Goal: Information Seeking & Learning: Learn about a topic

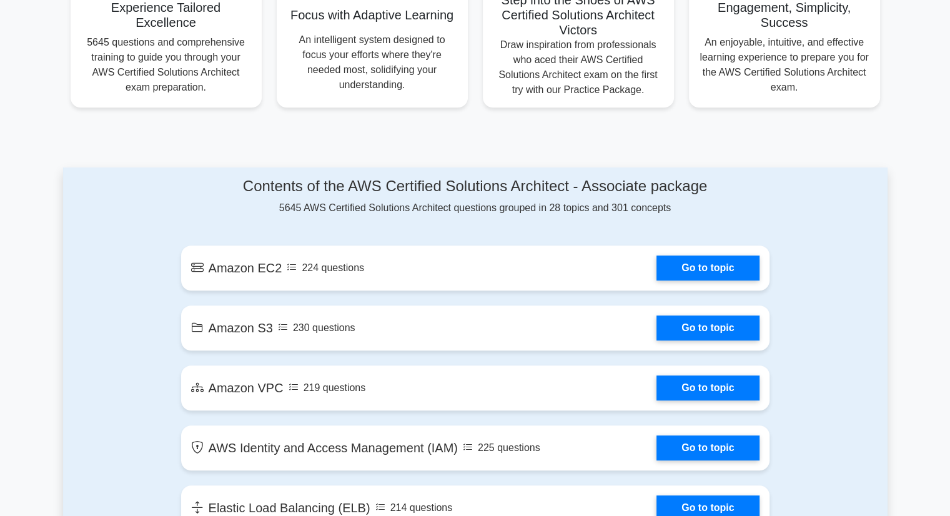
scroll to position [527, 0]
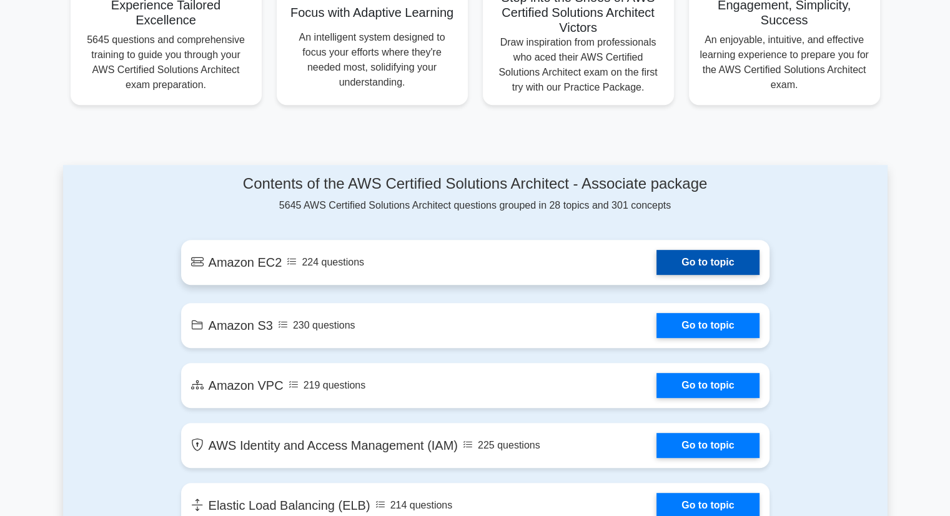
click at [703, 267] on link "Go to topic" at bounding box center [707, 262] width 102 height 25
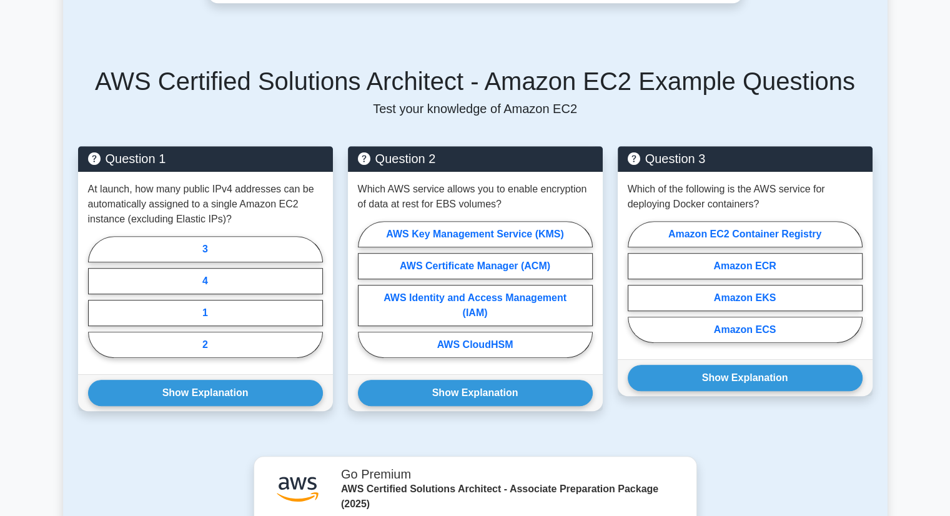
scroll to position [694, 0]
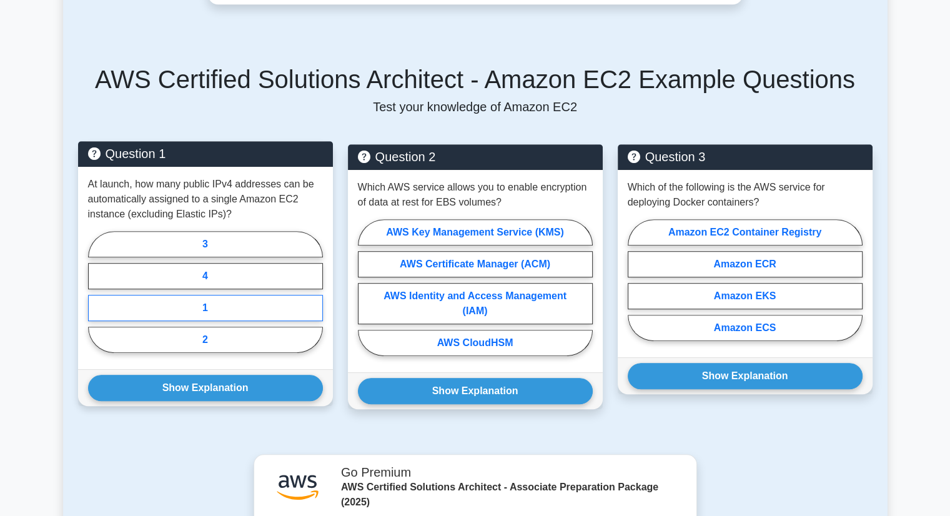
click at [218, 301] on label "1" at bounding box center [205, 308] width 235 height 26
click at [96, 300] on input "1" at bounding box center [92, 296] width 8 height 8
radio input "true"
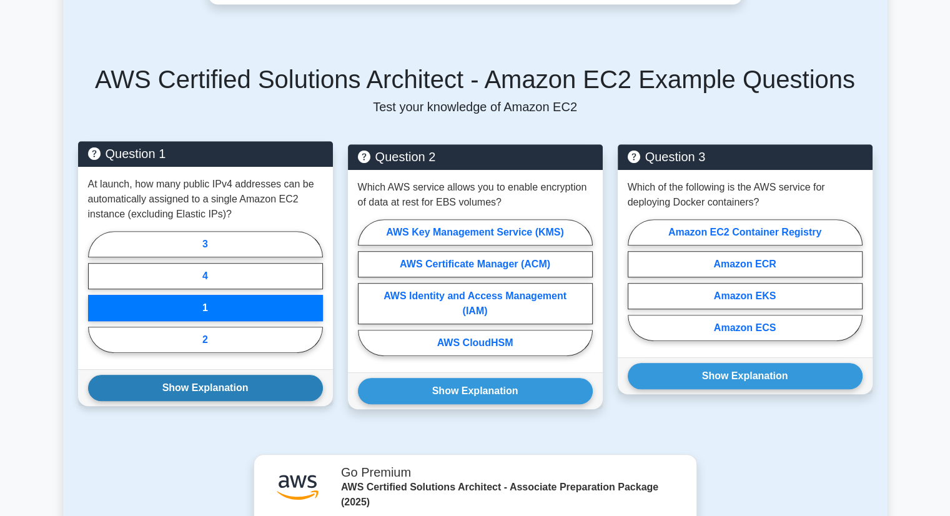
click at [235, 380] on button "Show Explanation" at bounding box center [205, 388] width 235 height 26
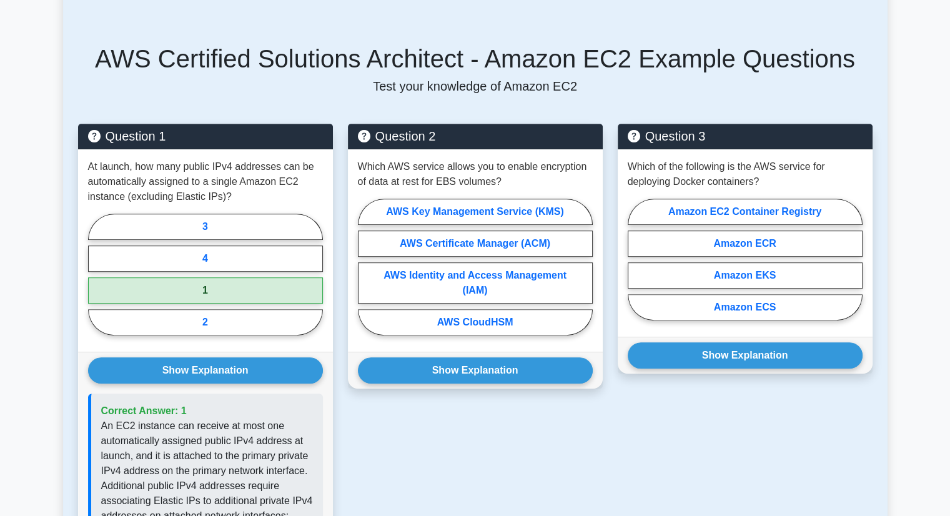
scroll to position [714, 0]
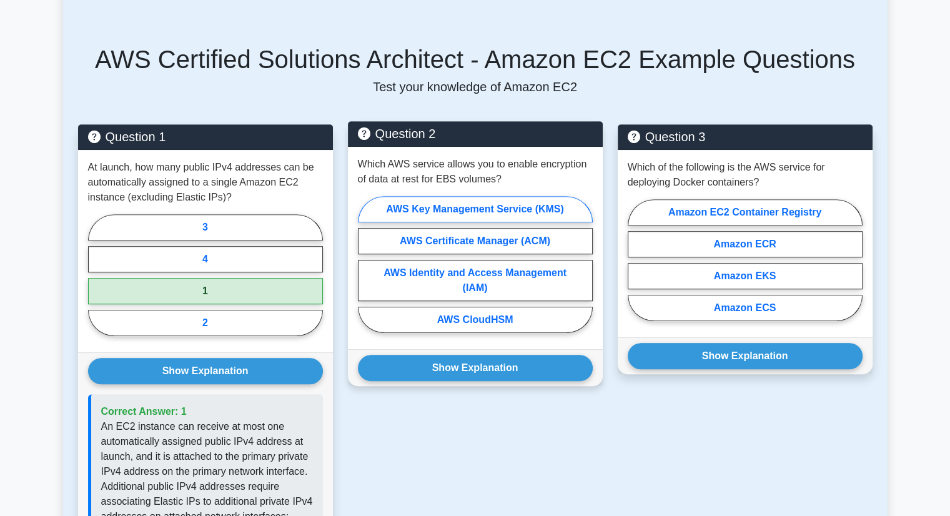
click at [487, 210] on label "AWS Key Management Service (KMS)" at bounding box center [475, 209] width 235 height 26
click at [366, 264] on input "AWS Key Management Service (KMS)" at bounding box center [362, 268] width 8 height 8
radio input "true"
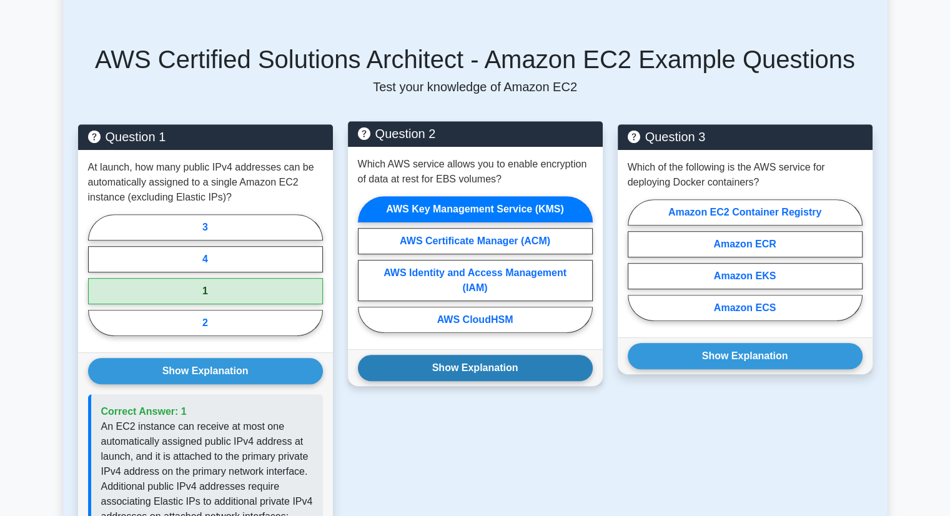
click at [466, 370] on button "Show Explanation" at bounding box center [475, 368] width 235 height 26
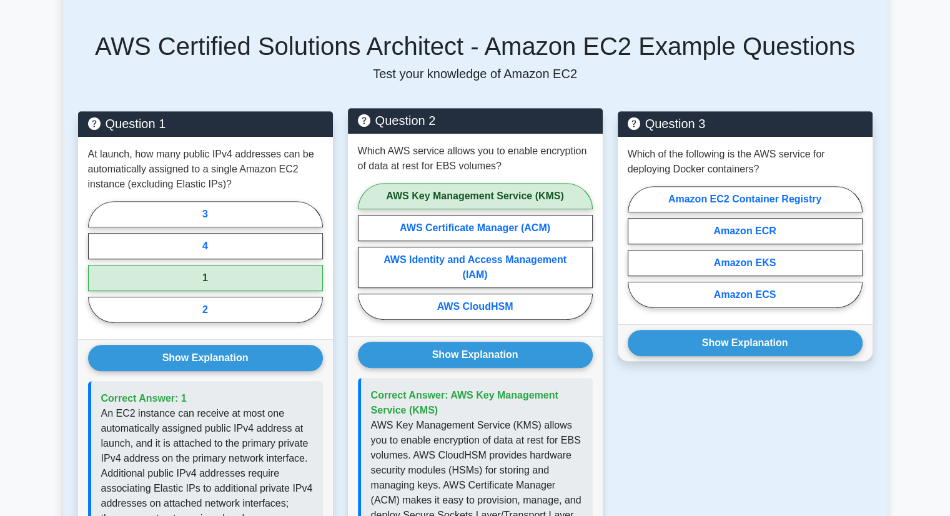
scroll to position [727, 0]
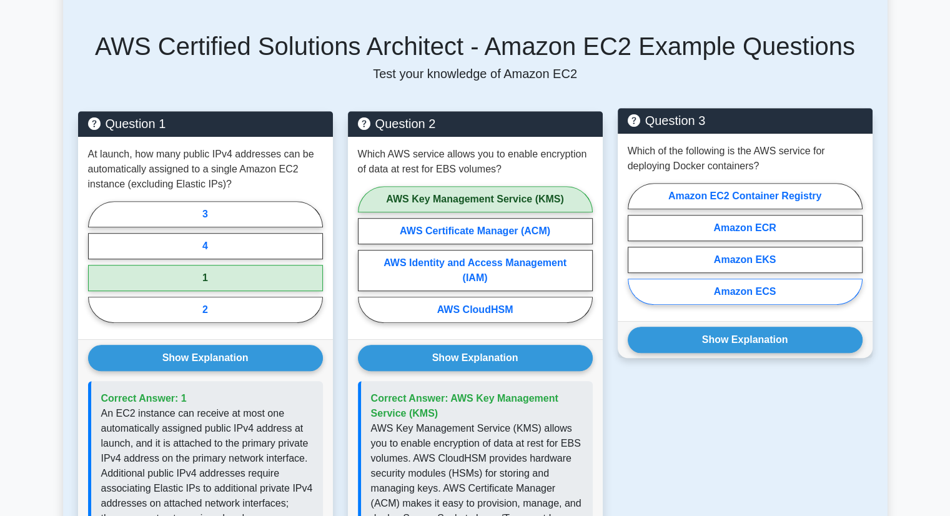
click at [739, 290] on label "Amazon ECS" at bounding box center [745, 292] width 235 height 26
click at [636, 252] on input "Amazon ECS" at bounding box center [632, 248] width 8 height 8
radio input "true"
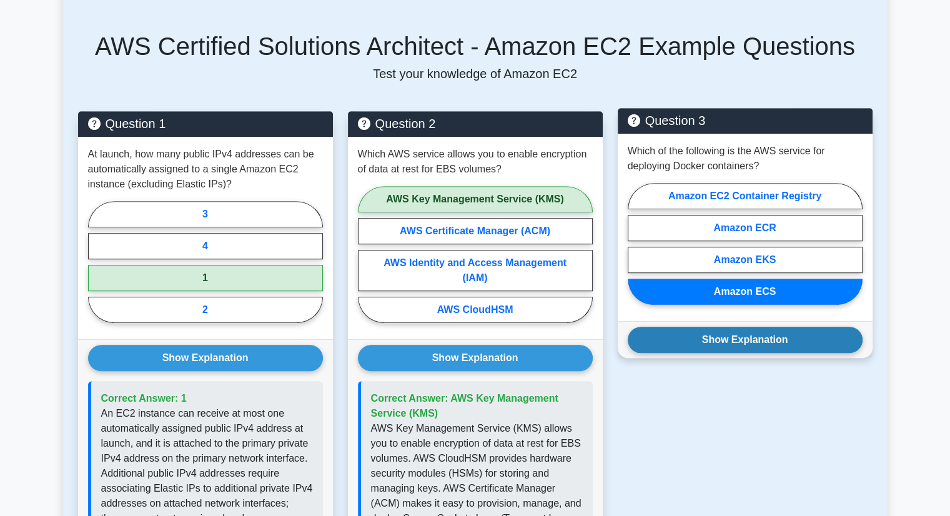
click at [738, 330] on button "Show Explanation" at bounding box center [745, 340] width 235 height 26
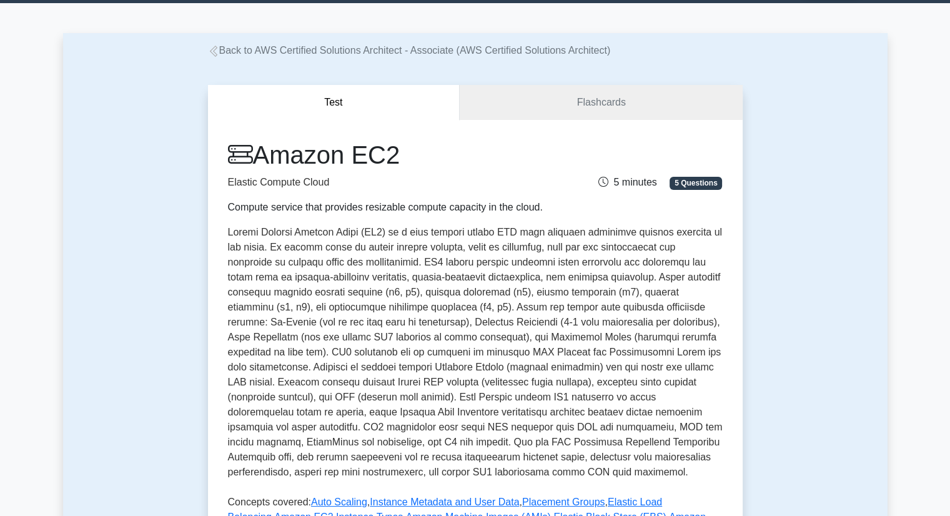
scroll to position [36, 0]
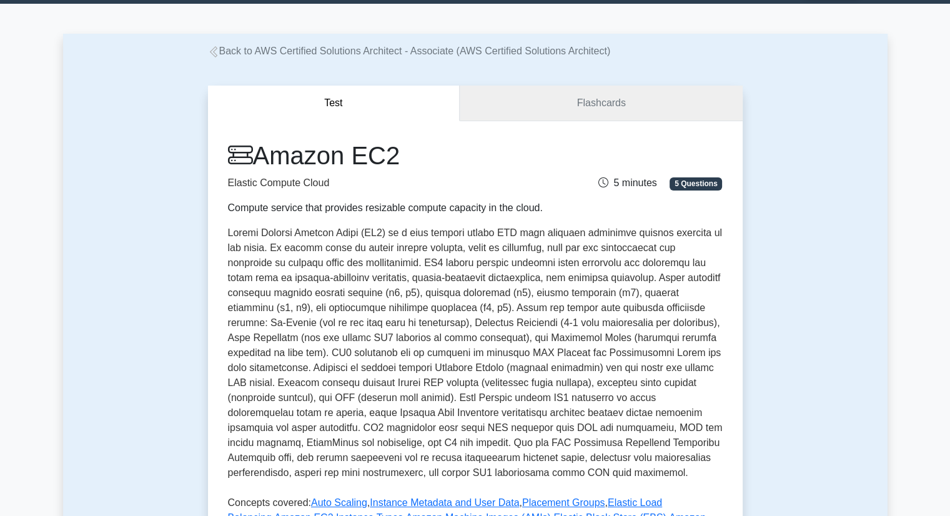
click at [572, 103] on link "Flashcards" at bounding box center [601, 104] width 282 height 36
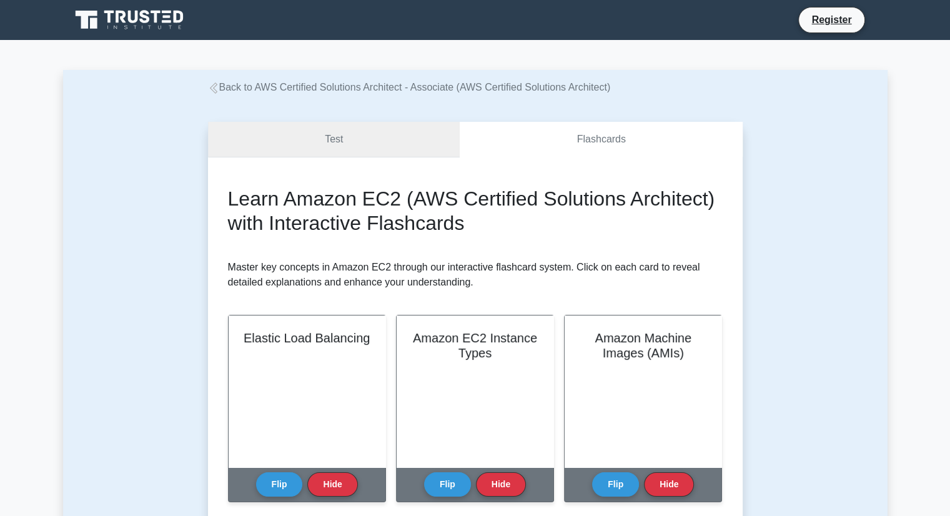
click at [318, 149] on link "Test" at bounding box center [334, 140] width 252 height 36
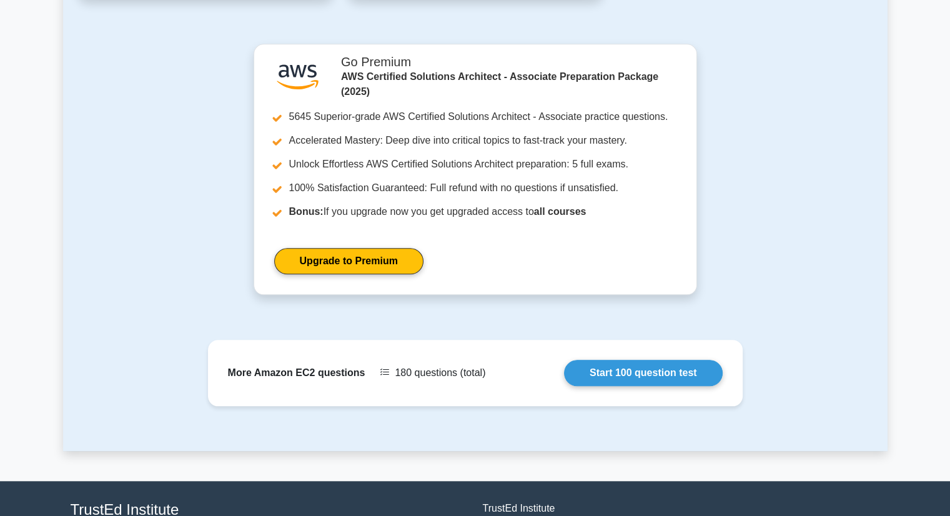
scroll to position [1105, 0]
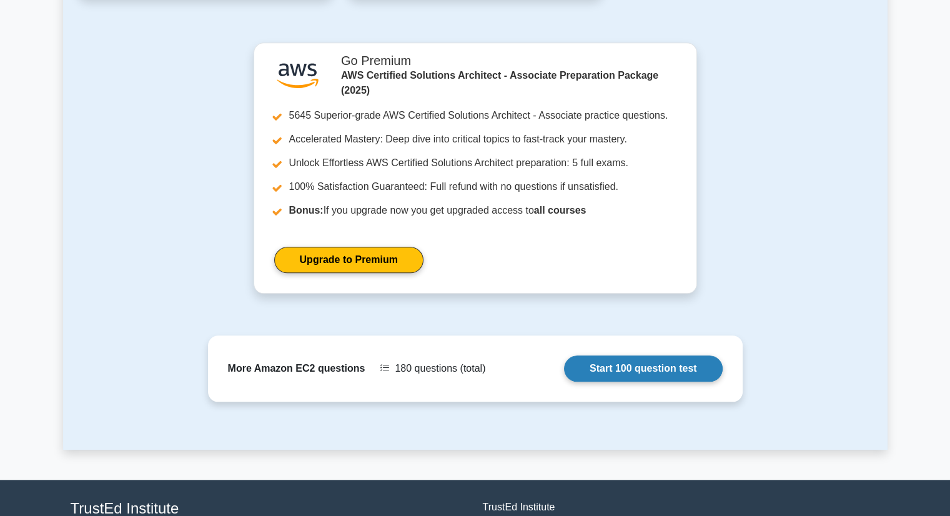
click at [564, 369] on link "Start 100 question test" at bounding box center [643, 368] width 159 height 26
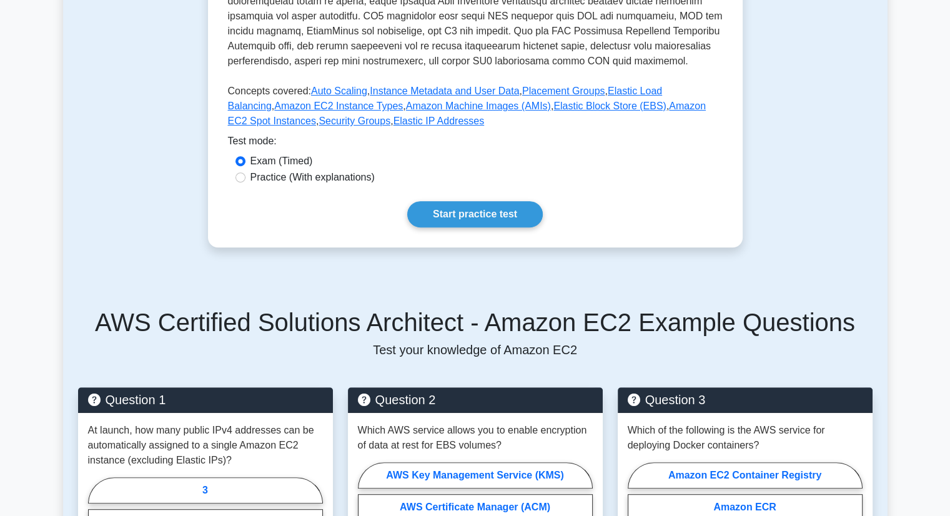
scroll to position [449, 0]
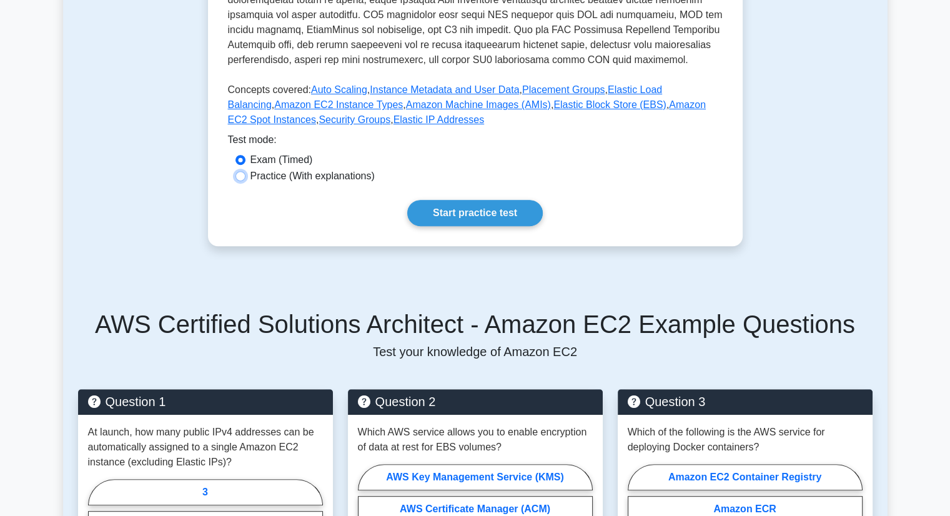
click at [245, 175] on input "Practice (With explanations)" at bounding box center [240, 176] width 10 height 10
radio input "true"
click at [476, 219] on link "Start practice test" at bounding box center [475, 213] width 136 height 26
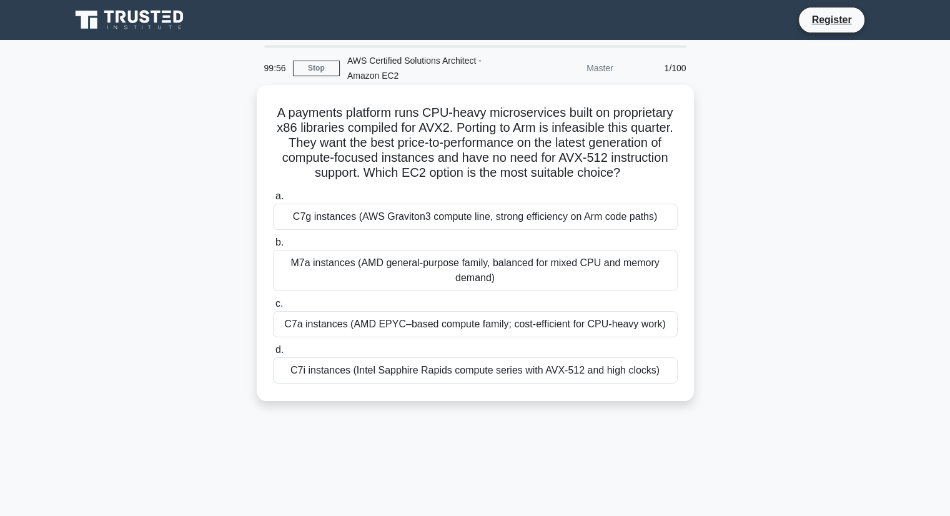
scroll to position [1, 0]
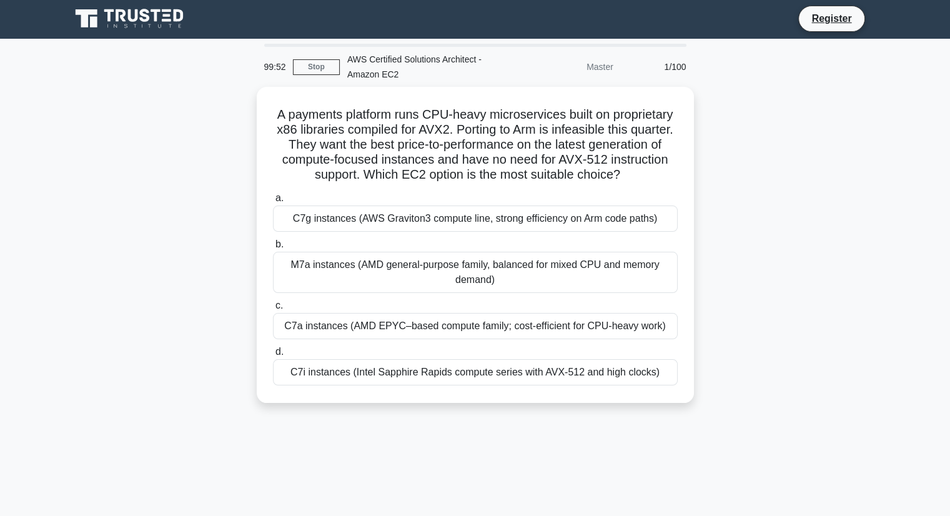
drag, startPoint x: 659, startPoint y: 333, endPoint x: 765, endPoint y: 418, distance: 135.5
click at [765, 418] on div "A payments platform runs CPU-heavy microservices built on proprietary x86 libra…" at bounding box center [475, 252] width 824 height 331
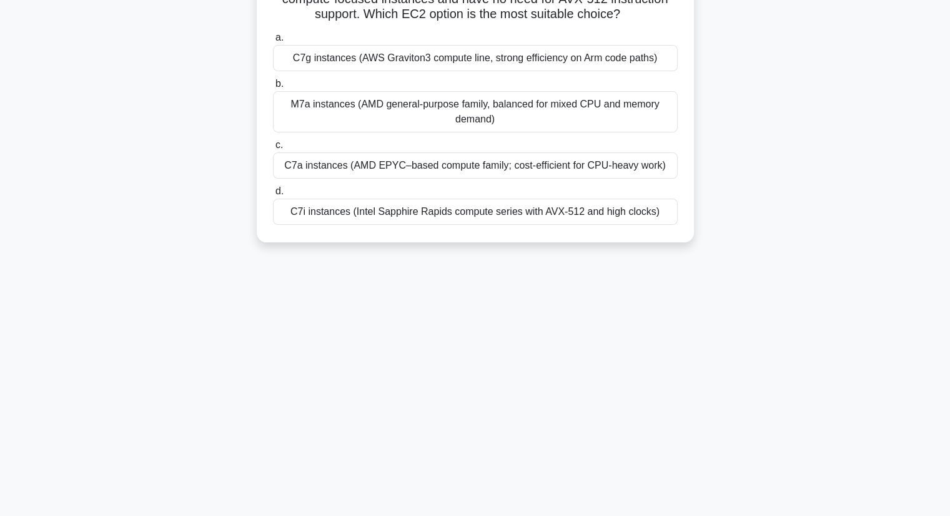
scroll to position [0, 0]
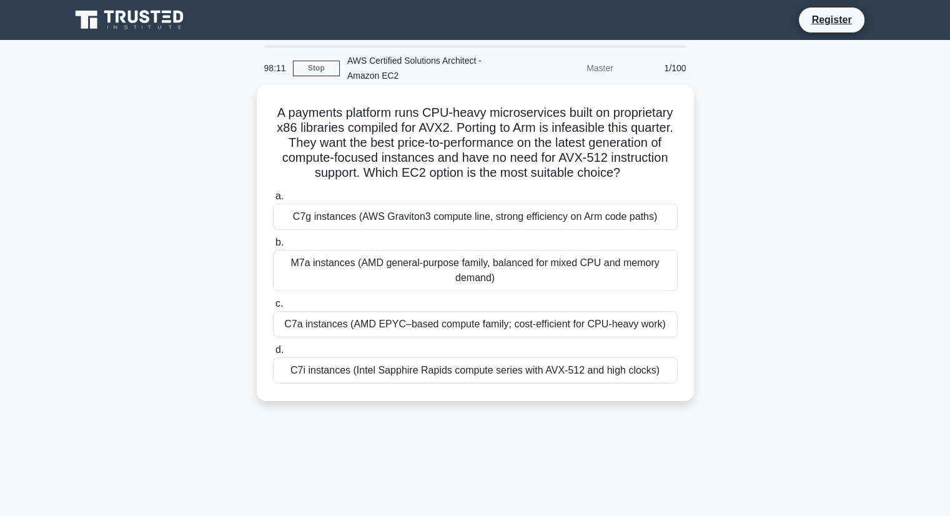
click at [583, 230] on div "C7g instances (AWS Graviton3 compute line, strong efficiency on Arm code paths)" at bounding box center [475, 217] width 405 height 26
click at [273, 200] on input "a. C7g instances (AWS Graviton3 compute line, strong efficiency on Arm code pat…" at bounding box center [273, 196] width 0 height 8
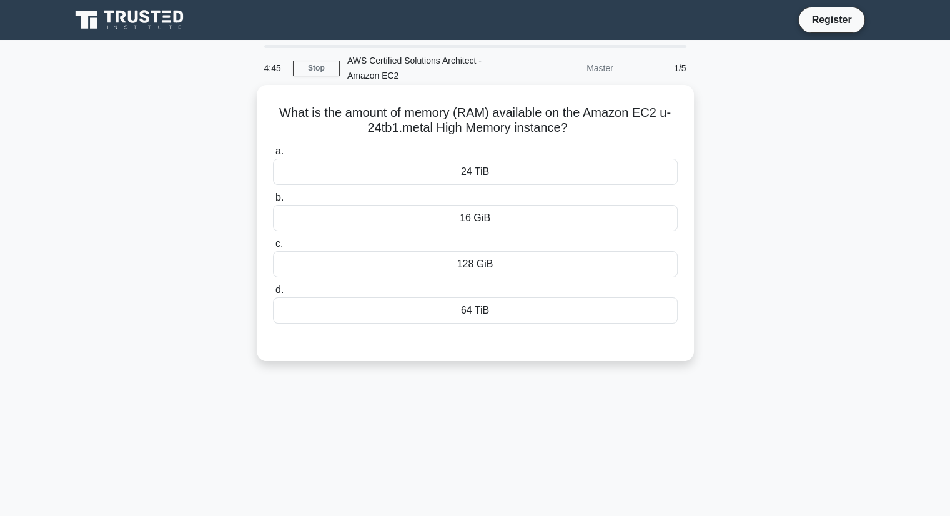
click at [495, 271] on div "128 GiB" at bounding box center [475, 264] width 405 height 26
click at [273, 248] on input "c. 128 GiB" at bounding box center [273, 244] width 0 height 8
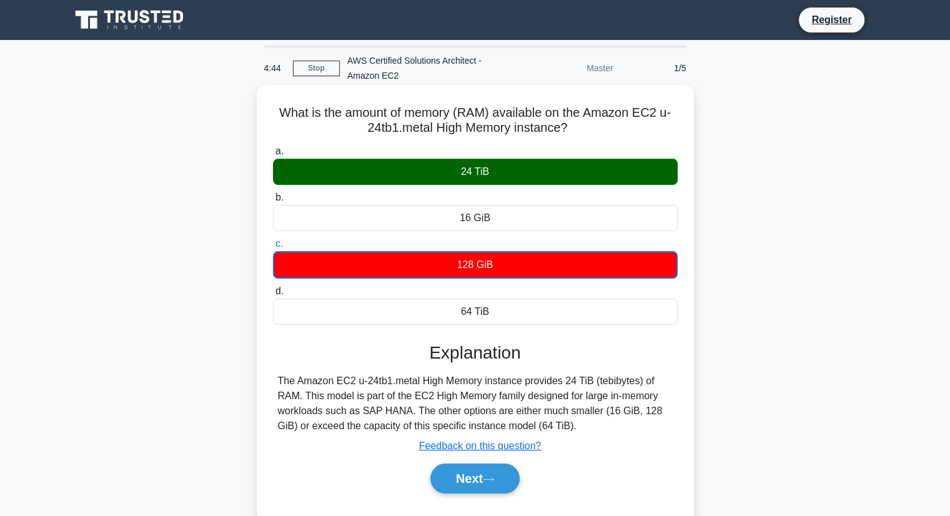
click at [457, 167] on div "24 TiB" at bounding box center [475, 172] width 405 height 26
click at [273, 155] on input "a. 24 TiB" at bounding box center [273, 151] width 0 height 8
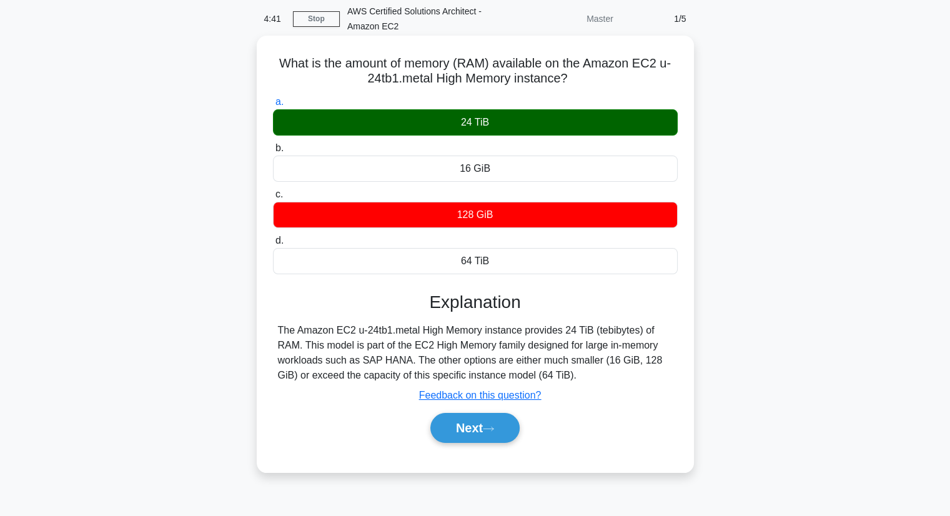
scroll to position [47, 0]
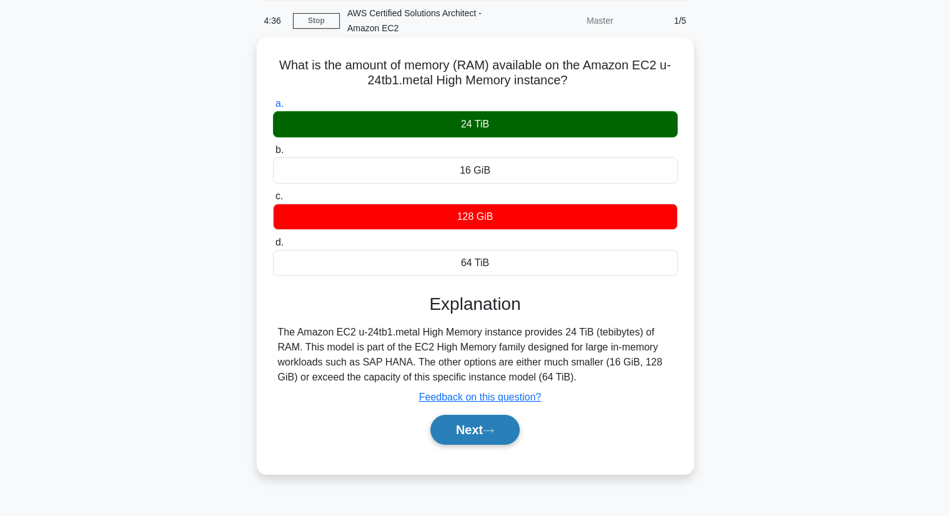
click at [494, 430] on icon at bounding box center [488, 430] width 11 height 7
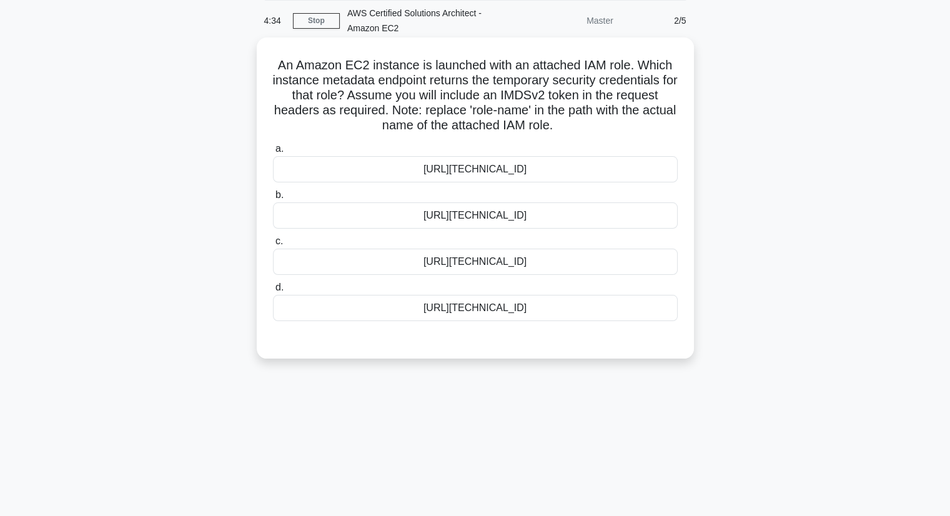
scroll to position [0, 0]
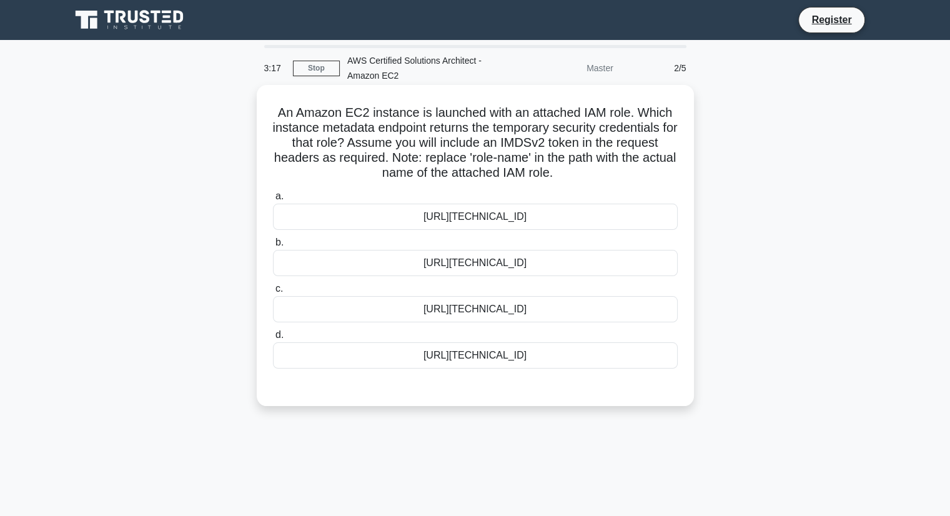
click at [555, 267] on div "http://169.254.169.254/latest/user-data/iam/security-credentials/role-name" at bounding box center [475, 263] width 405 height 26
click at [273, 247] on input "b. http://169.254.169.254/latest/user-data/iam/security-credentials/role-name" at bounding box center [273, 243] width 0 height 8
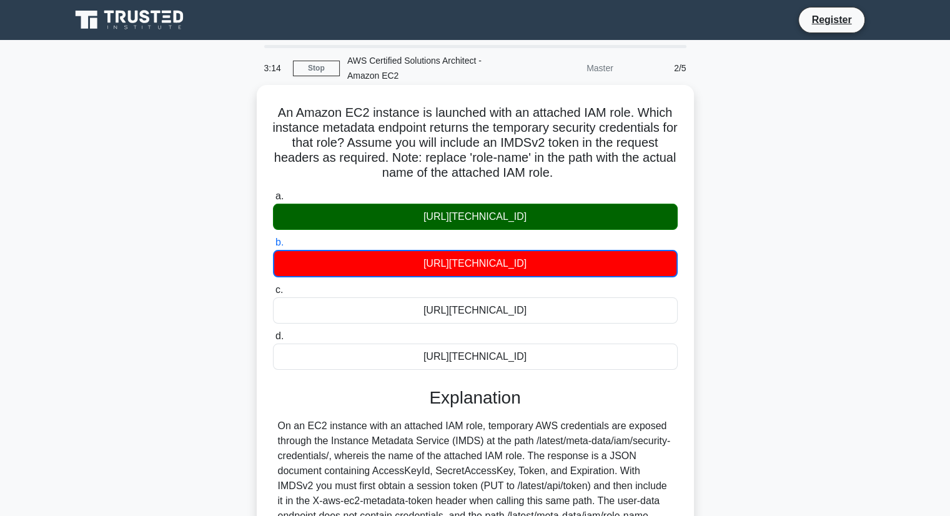
click at [516, 211] on div "http://169.254.169.254/latest/meta-data/iam/security-credentials/role-name" at bounding box center [475, 217] width 405 height 26
click at [273, 200] on input "a. http://169.254.169.254/latest/meta-data/iam/security-credentials/role-name" at bounding box center [273, 196] width 0 height 8
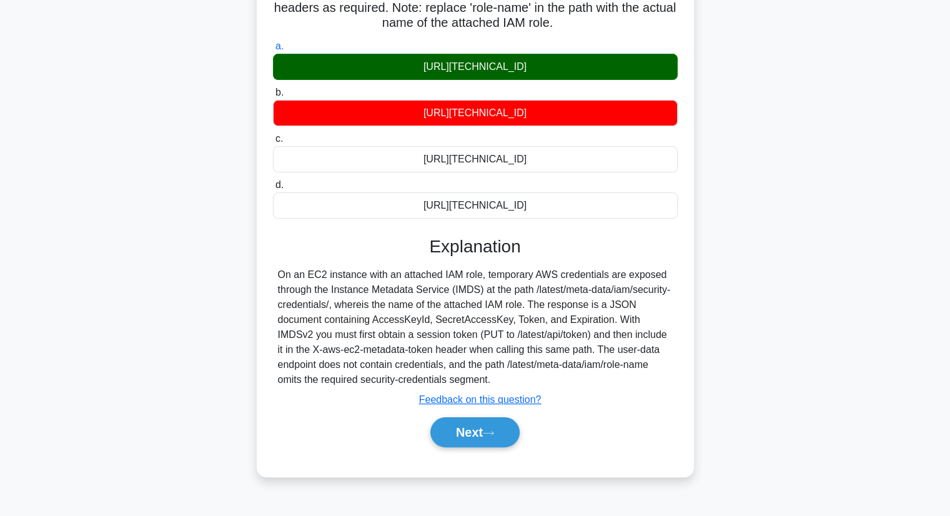
scroll to position [159, 0]
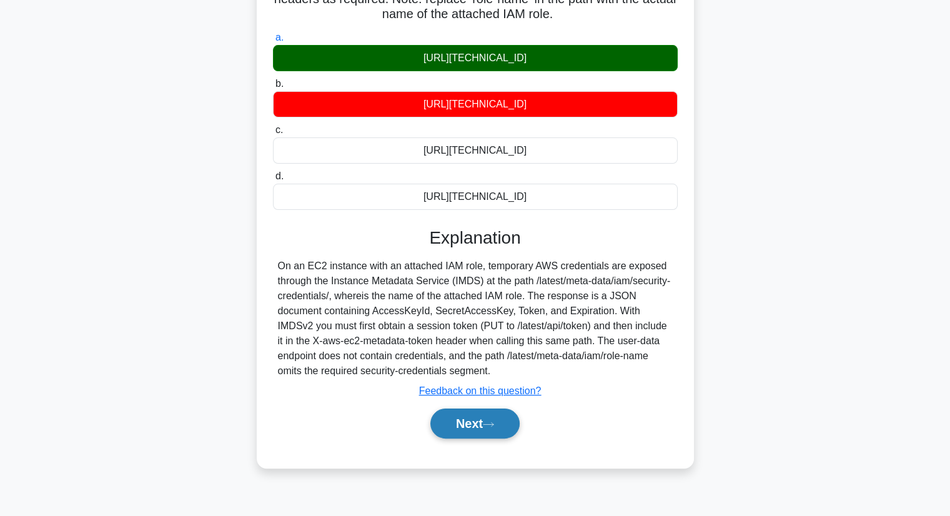
click at [474, 431] on button "Next" at bounding box center [474, 423] width 89 height 30
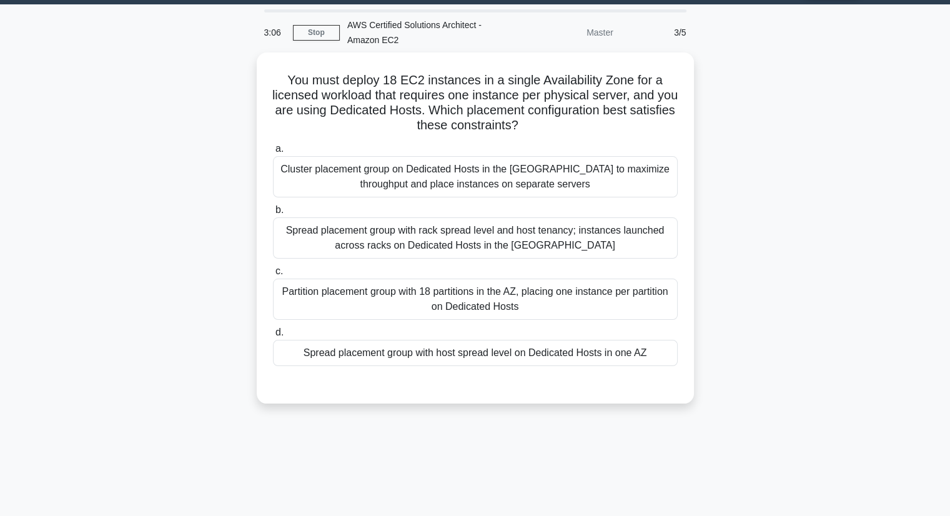
scroll to position [35, 0]
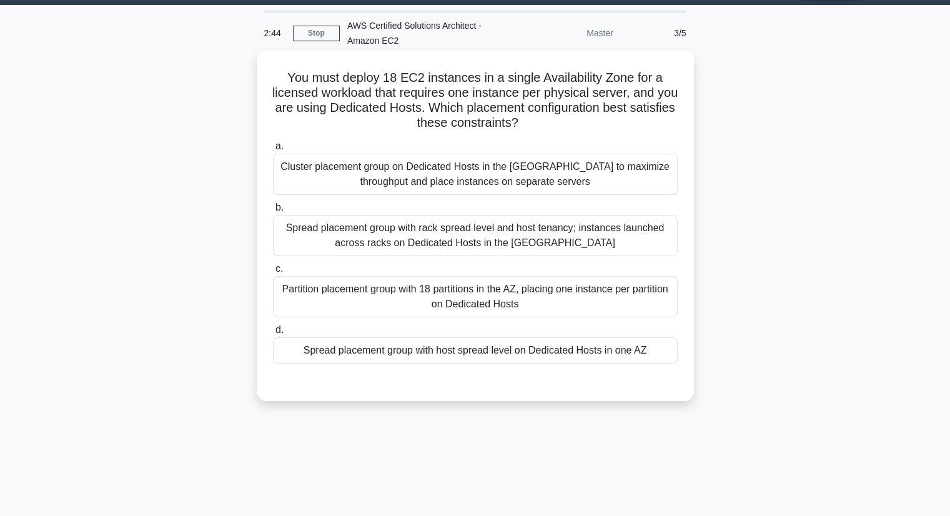
click at [542, 175] on div "Cluster placement group on Dedicated Hosts in the AZ to maximize throughput and…" at bounding box center [475, 174] width 405 height 41
click at [273, 150] on input "a. Cluster placement group on Dedicated Hosts in the AZ to maximize throughput …" at bounding box center [273, 146] width 0 height 8
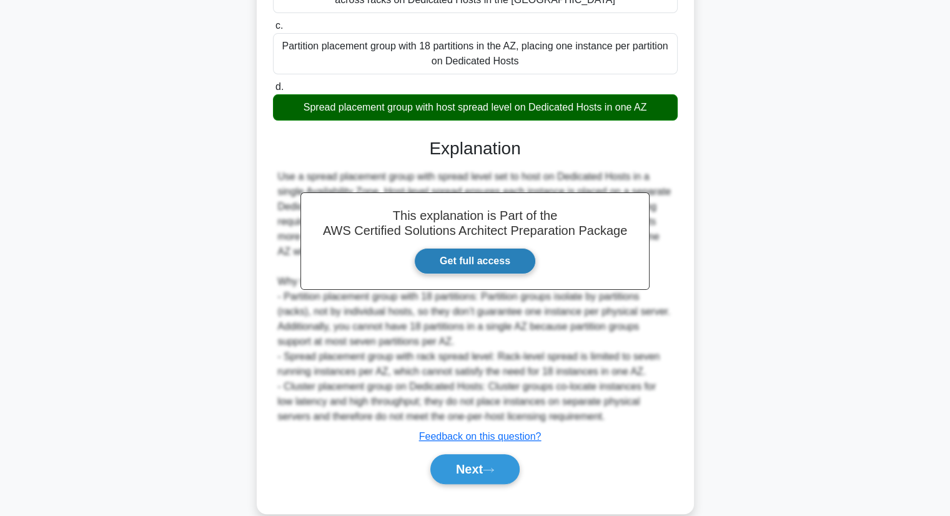
scroll to position [280, 0]
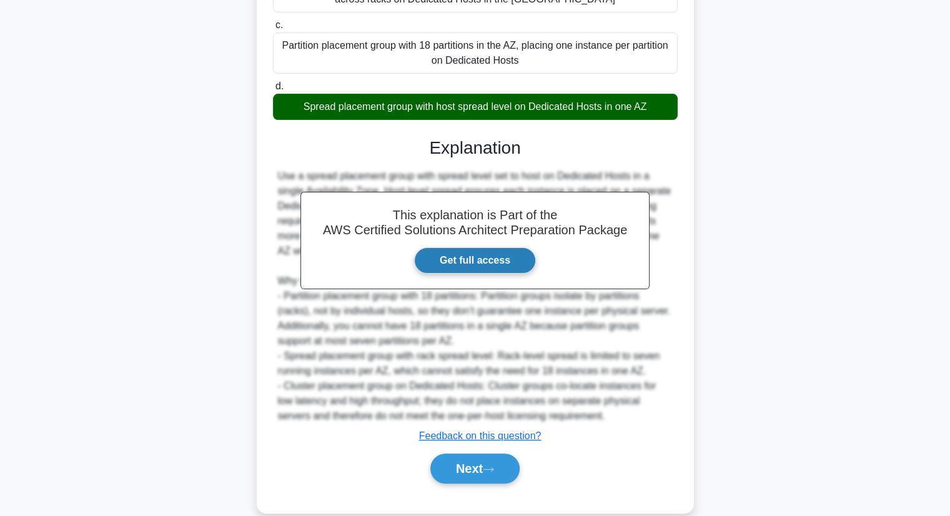
click at [482, 266] on link "Get full access" at bounding box center [475, 260] width 122 height 26
